Goal: Task Accomplishment & Management: Manage account settings

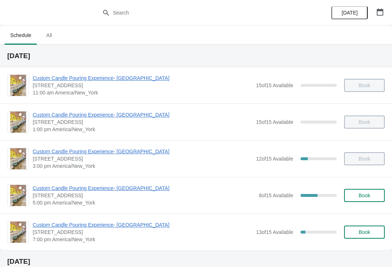
click at [377, 15] on icon "button" at bounding box center [379, 11] width 7 height 7
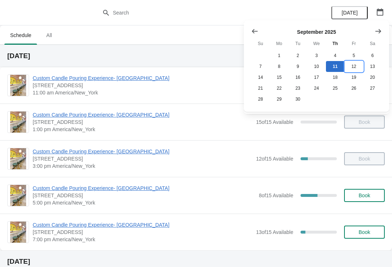
click at [355, 69] on button "12" at bounding box center [353, 66] width 18 height 11
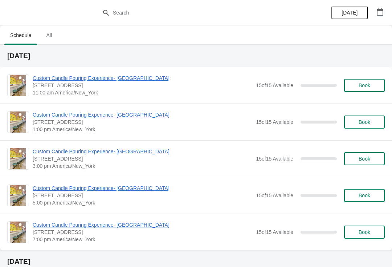
click at [379, 14] on icon "button" at bounding box center [379, 11] width 7 height 7
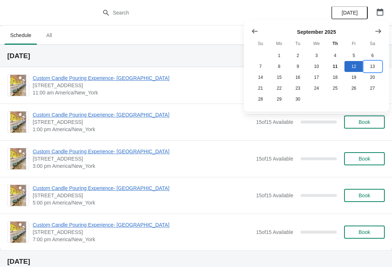
click at [371, 69] on button "13" at bounding box center [372, 66] width 18 height 11
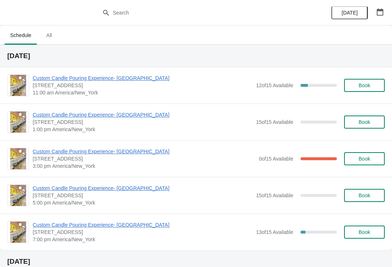
click at [370, 197] on span "Book" at bounding box center [364, 195] width 12 height 6
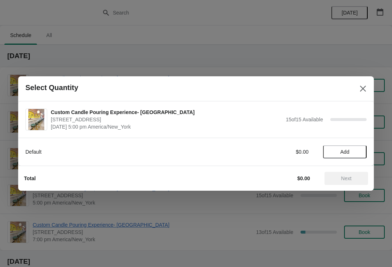
click at [342, 147] on button "Add" at bounding box center [345, 151] width 44 height 13
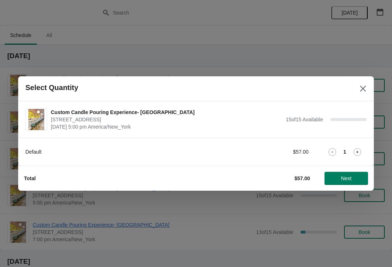
click at [355, 154] on icon at bounding box center [357, 152] width 8 height 8
click at [334, 180] on span "Next" at bounding box center [346, 178] width 32 height 6
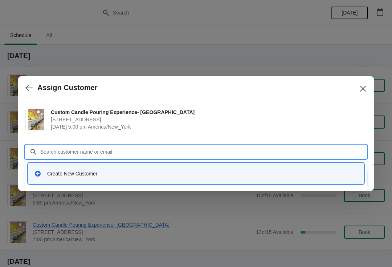
click at [71, 183] on div "Create New Customer" at bounding box center [195, 173] width 335 height 21
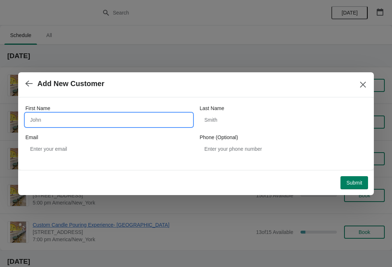
click at [52, 119] on input "First Name" at bounding box center [108, 119] width 167 height 13
type input "Timothy"
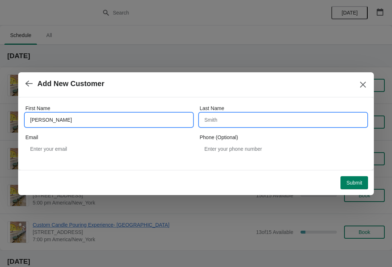
click at [217, 119] on input "Last Name" at bounding box center [282, 119] width 167 height 13
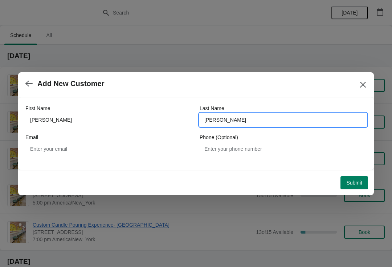
type input "Rennert"
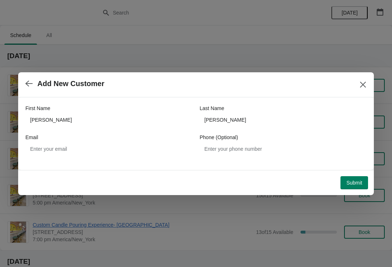
click at [351, 185] on span "Submit" at bounding box center [354, 183] width 16 height 6
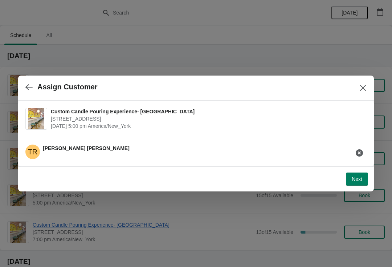
click at [354, 183] on button "Next" at bounding box center [357, 178] width 22 height 13
select select "Friend"
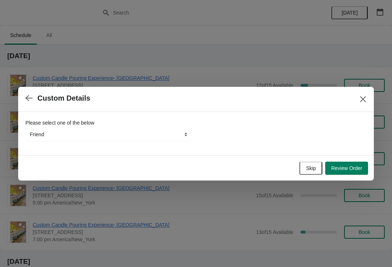
click at [339, 173] on button "Review Order" at bounding box center [346, 167] width 43 height 13
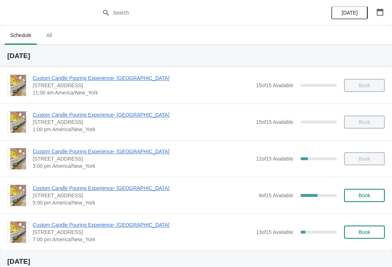
click at [375, 17] on button "button" at bounding box center [379, 11] width 13 height 13
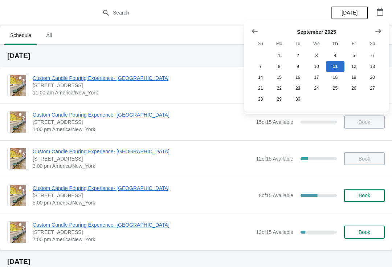
click at [250, 34] on button "Show previous month, August 2025" at bounding box center [254, 31] width 13 height 13
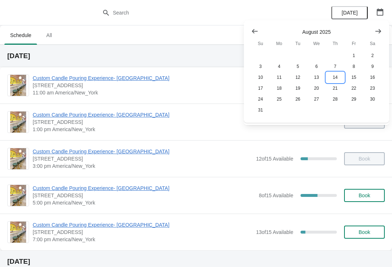
click at [333, 79] on button "14" at bounding box center [335, 77] width 18 height 11
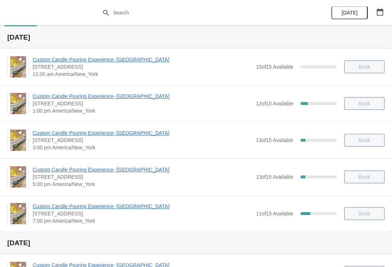
scroll to position [19, 0]
click at [99, 207] on span "Custom Candle Pouring Experience- [GEOGRAPHIC_DATA]" at bounding box center [142, 205] width 219 height 7
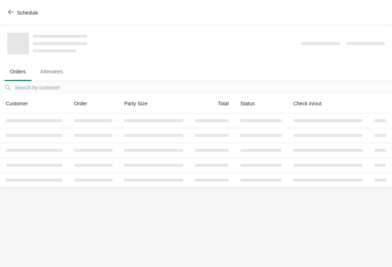
scroll to position [0, 0]
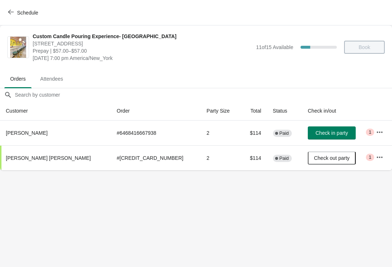
click at [376, 129] on icon "button" at bounding box center [379, 131] width 7 height 7
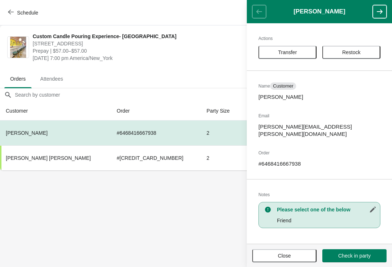
click at [289, 56] on button "Transfer" at bounding box center [287, 52] width 58 height 13
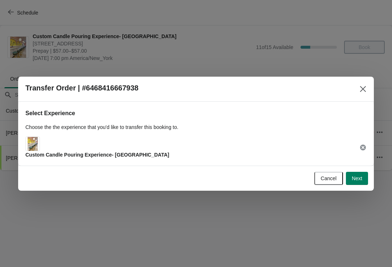
click at [357, 178] on span "Next" at bounding box center [356, 178] width 11 height 6
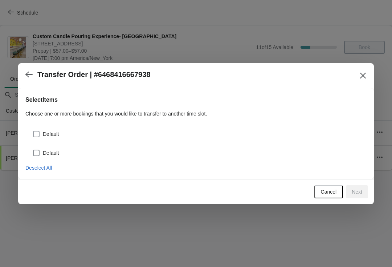
click at [38, 135] on span at bounding box center [36, 134] width 7 height 7
click at [33, 131] on input "Default" at bounding box center [33, 131] width 0 height 0
checkbox input "true"
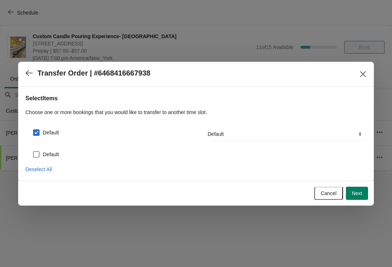
click at [36, 155] on span at bounding box center [36, 154] width 7 height 7
click at [33, 151] on input "Default" at bounding box center [33, 151] width 0 height 0
checkbox input "true"
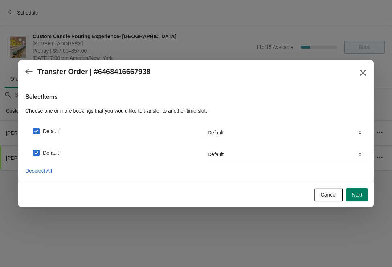
click at [354, 193] on span "Next" at bounding box center [356, 195] width 11 height 6
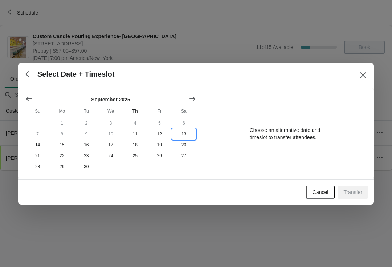
click at [181, 136] on button "13" at bounding box center [184, 133] width 24 height 11
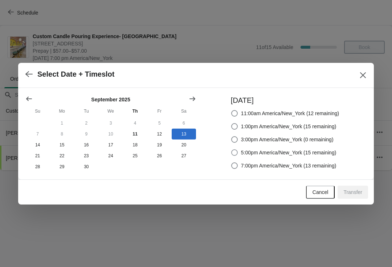
click at [234, 153] on span at bounding box center [234, 152] width 7 height 7
click at [231, 149] on input "5:00pm America/New_York (15 remaining)" at bounding box center [231, 149] width 0 height 0
radio input "true"
click at [353, 195] on span "Transfer" at bounding box center [352, 192] width 19 height 6
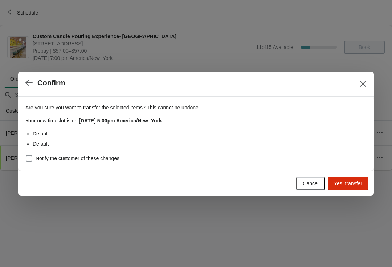
click at [26, 159] on span at bounding box center [29, 158] width 7 height 7
click at [26, 155] on input "Notify the customer of these changes" at bounding box center [26, 155] width 0 height 0
checkbox input "true"
click at [357, 181] on span "Yes, transfer" at bounding box center [348, 183] width 28 height 6
